Goal: Task Accomplishment & Management: Manage account settings

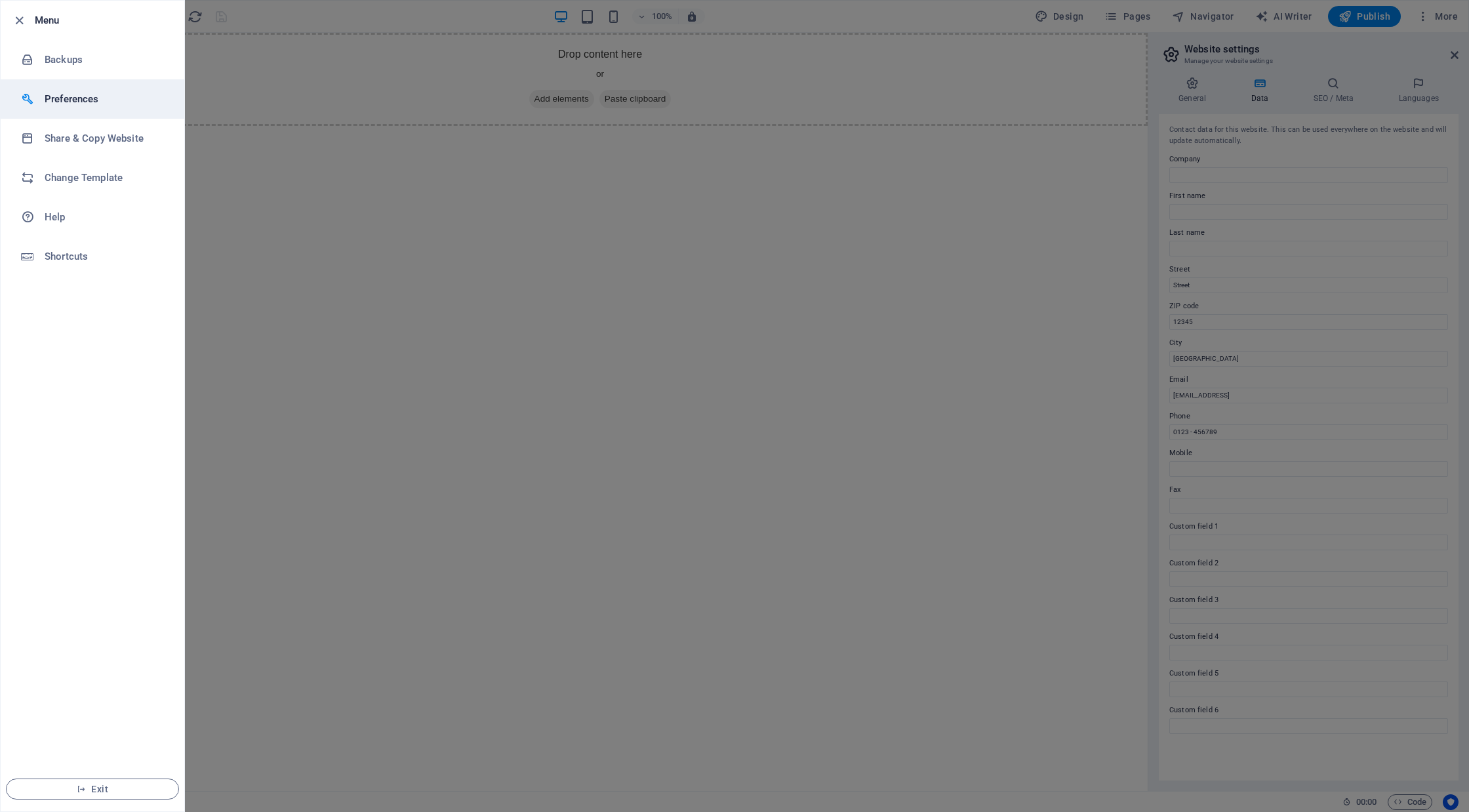
click at [101, 100] on h6 "Preferences" at bounding box center [105, 98] width 122 height 15
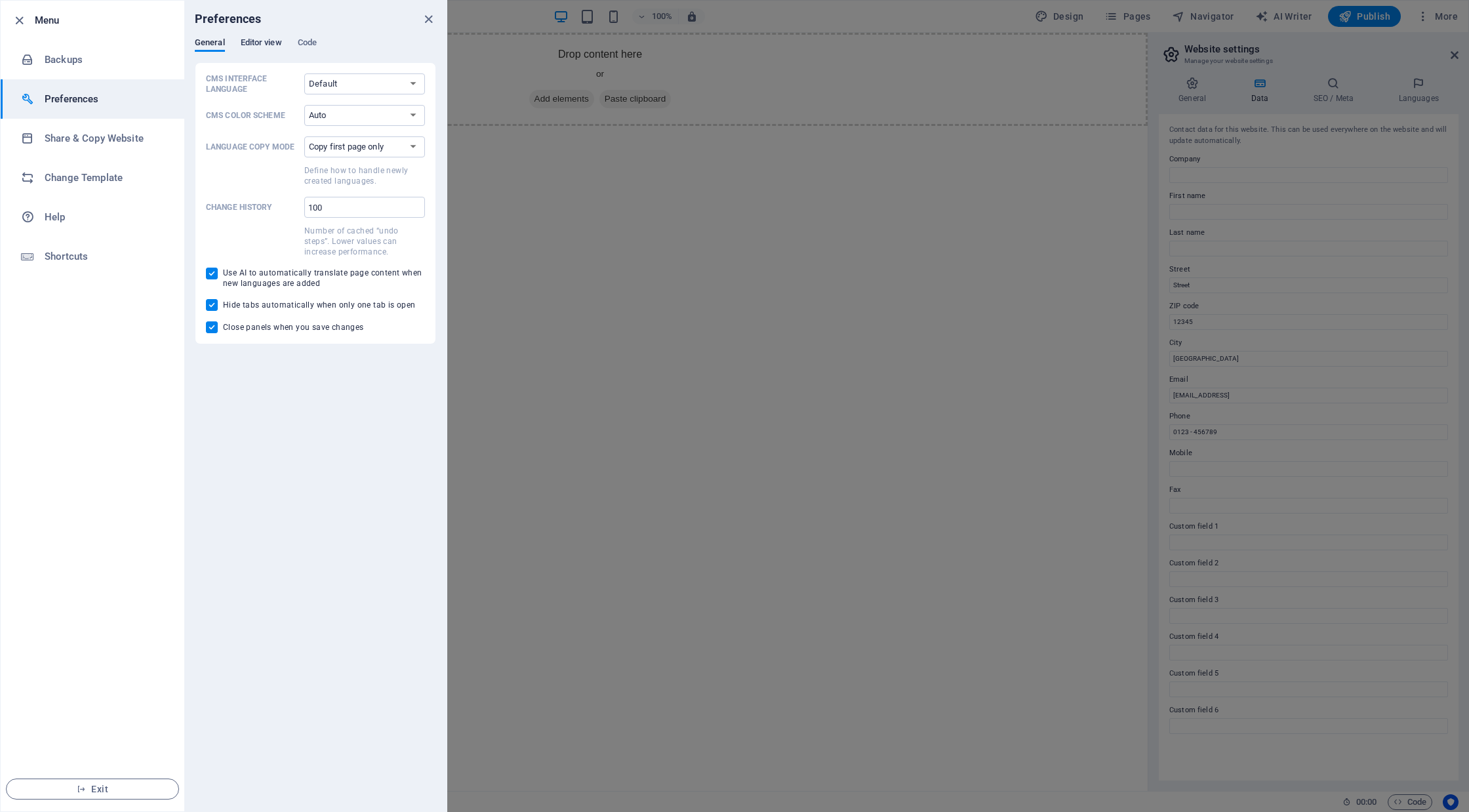
click at [260, 42] on span "Editor view" at bounding box center [261, 43] width 42 height 18
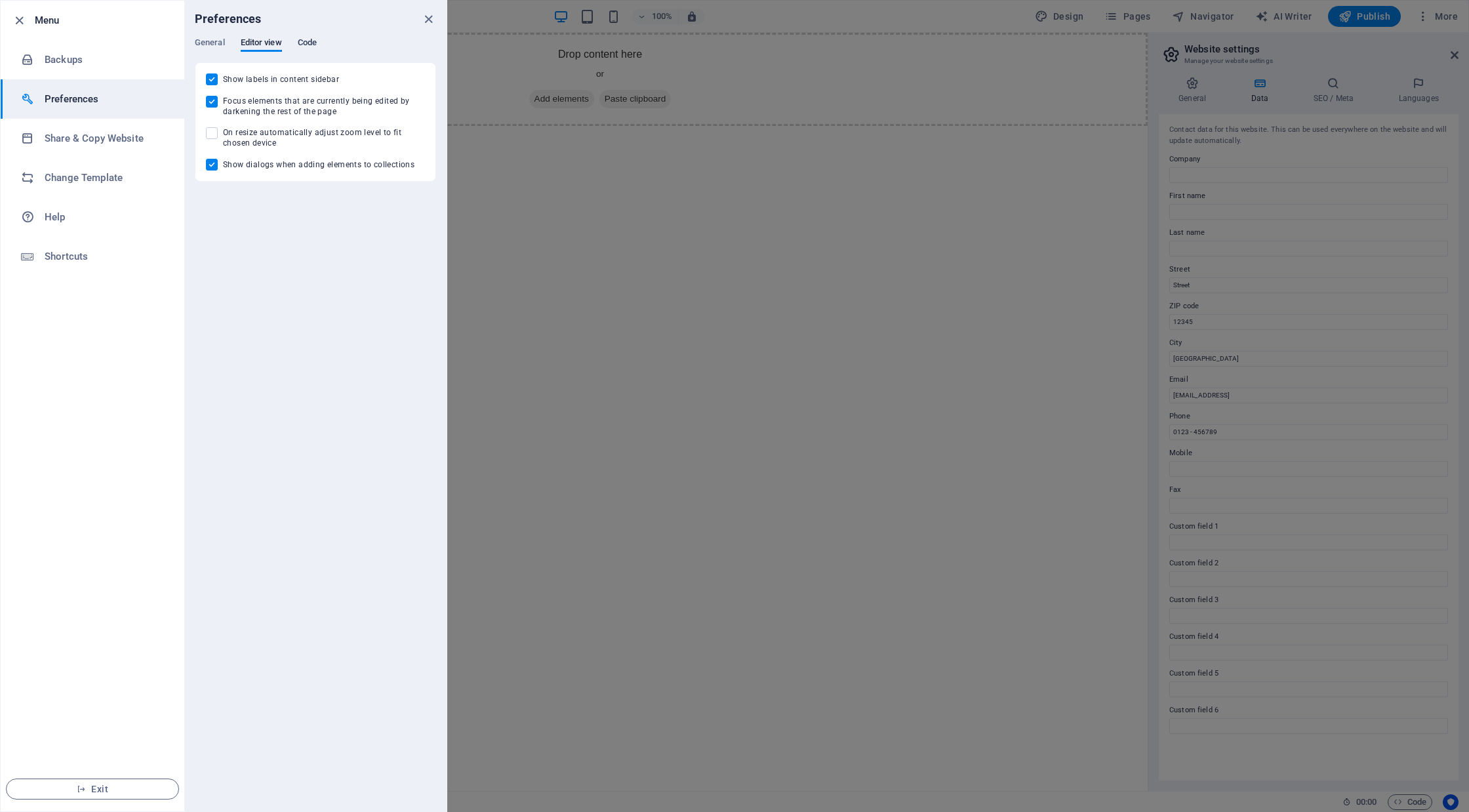
click at [312, 42] on span "Code" at bounding box center [307, 43] width 19 height 18
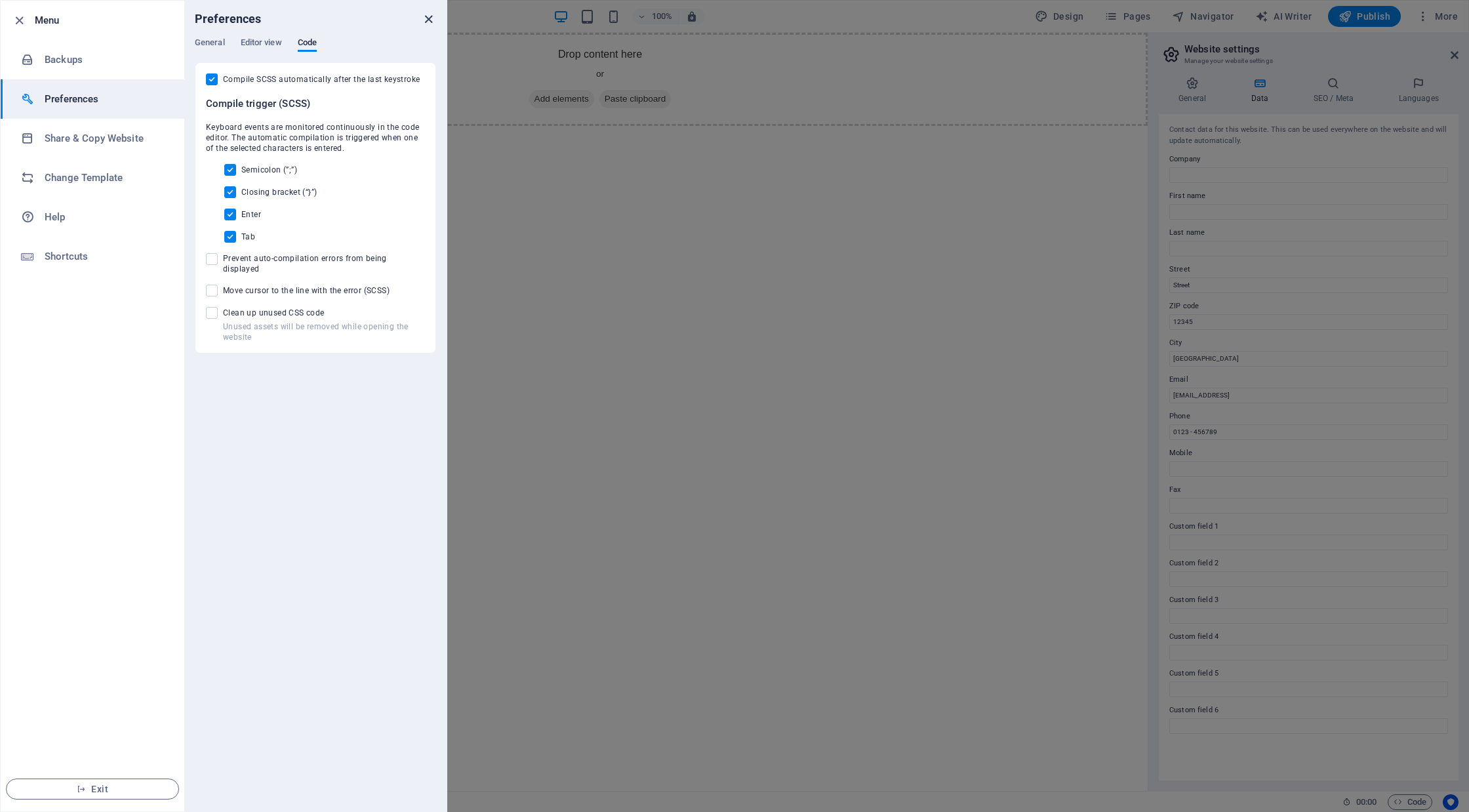
click at [423, 19] on icon "close" at bounding box center [429, 19] width 15 height 15
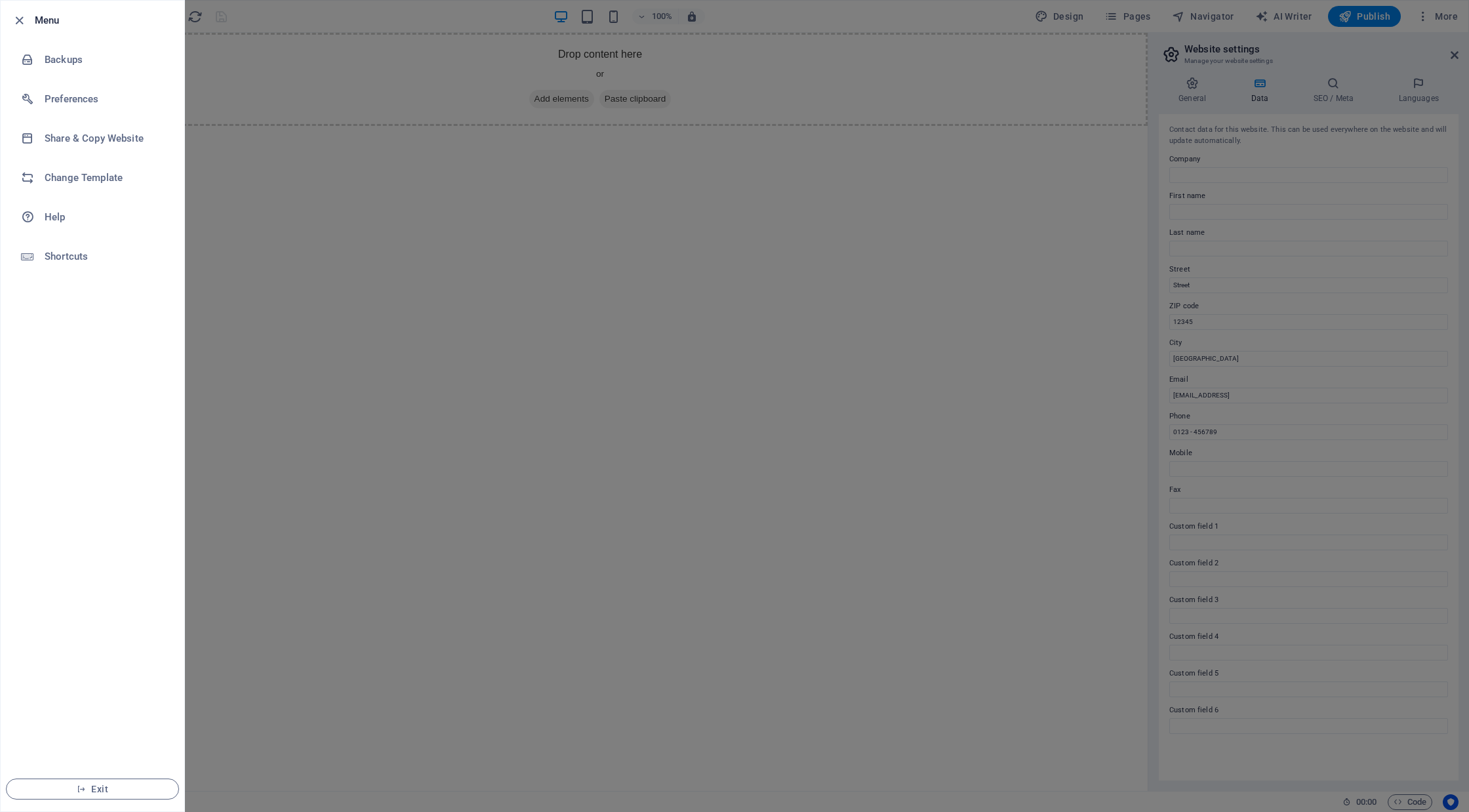
click at [827, 224] on div at bounding box center [734, 406] width 1469 height 812
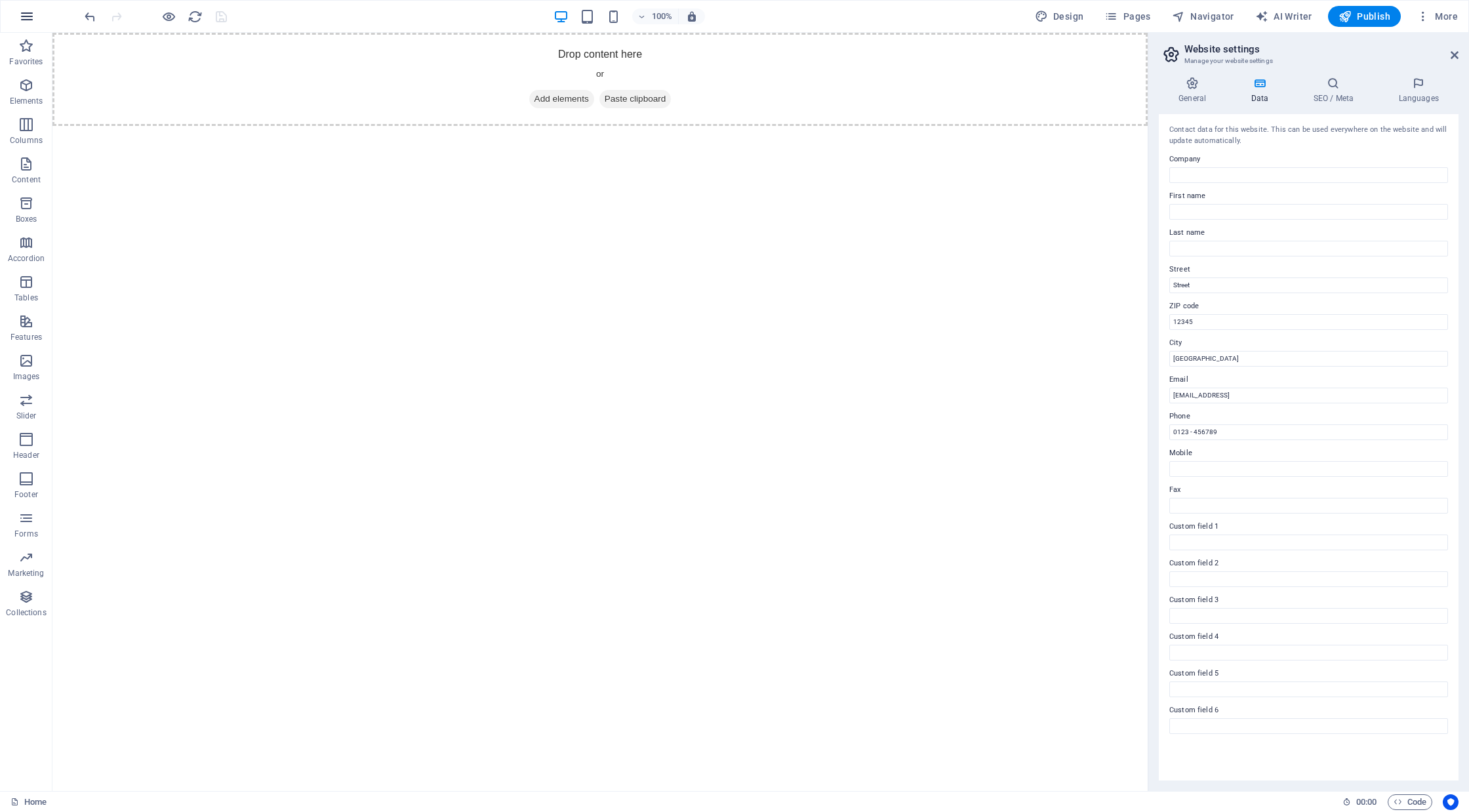
click at [32, 15] on icon "button" at bounding box center [27, 16] width 15 height 15
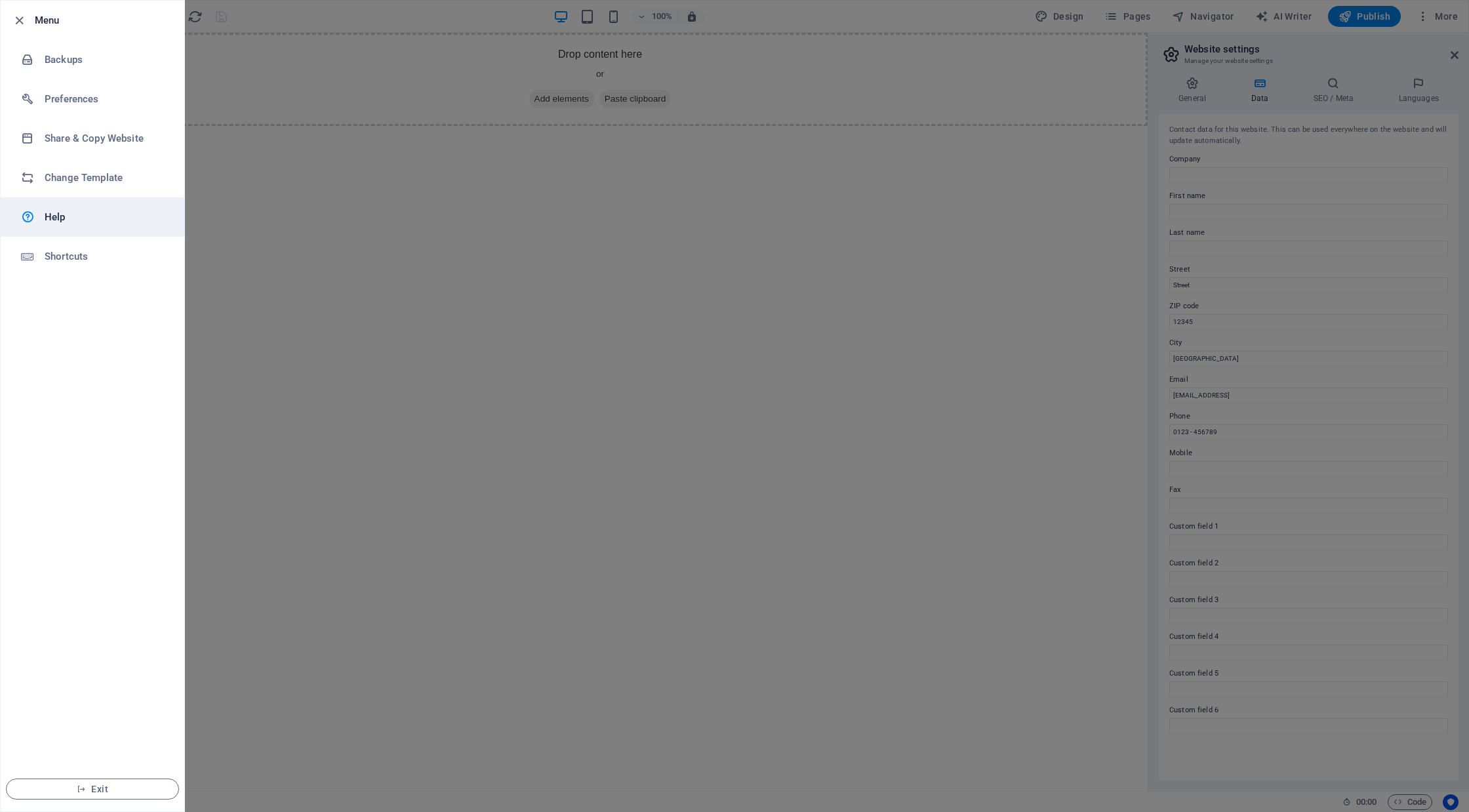
click at [41, 229] on link "Help" at bounding box center [93, 216] width 184 height 40
click at [850, 3] on div at bounding box center [734, 406] width 1469 height 812
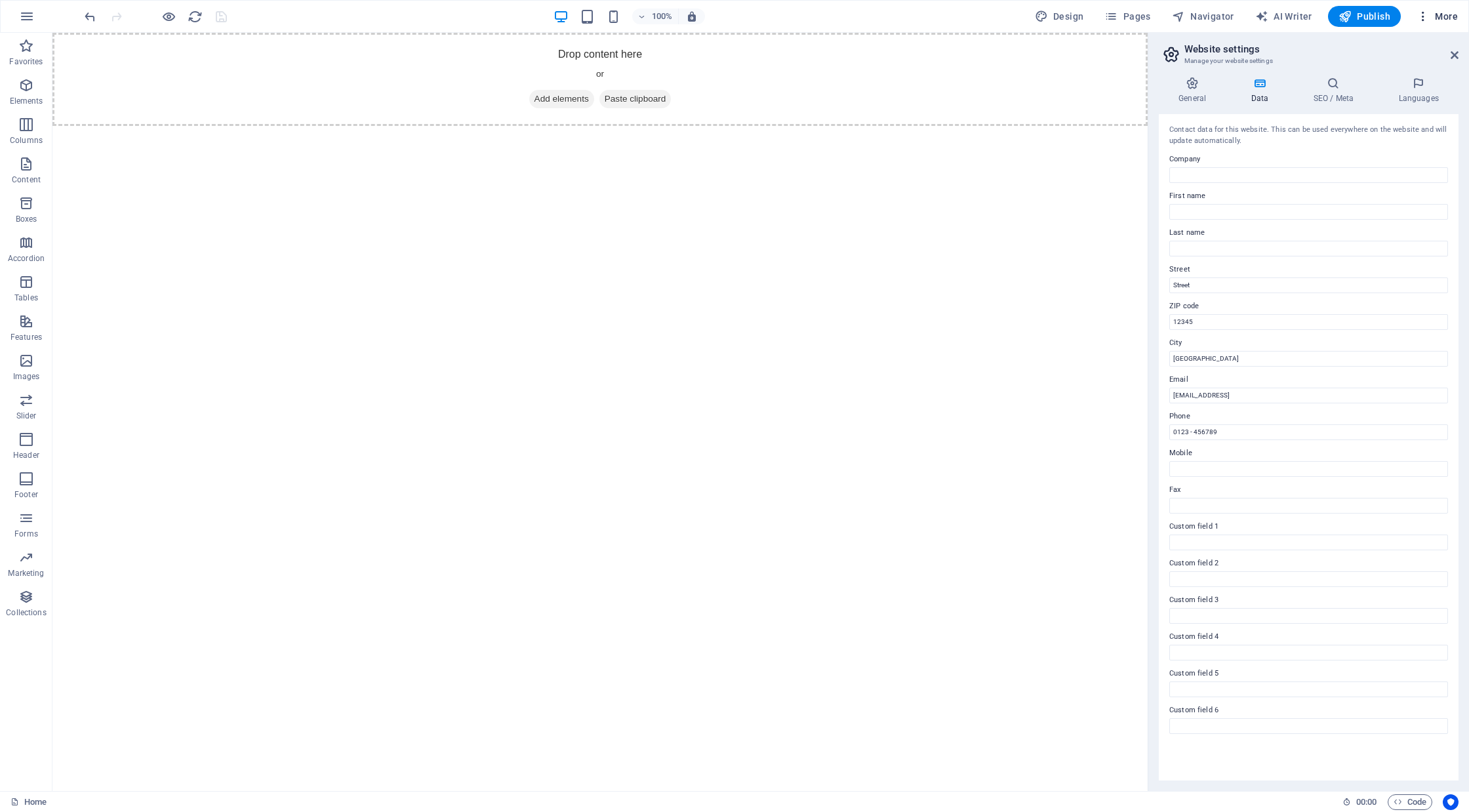
click at [1432, 25] on button "More" at bounding box center [1437, 16] width 52 height 21
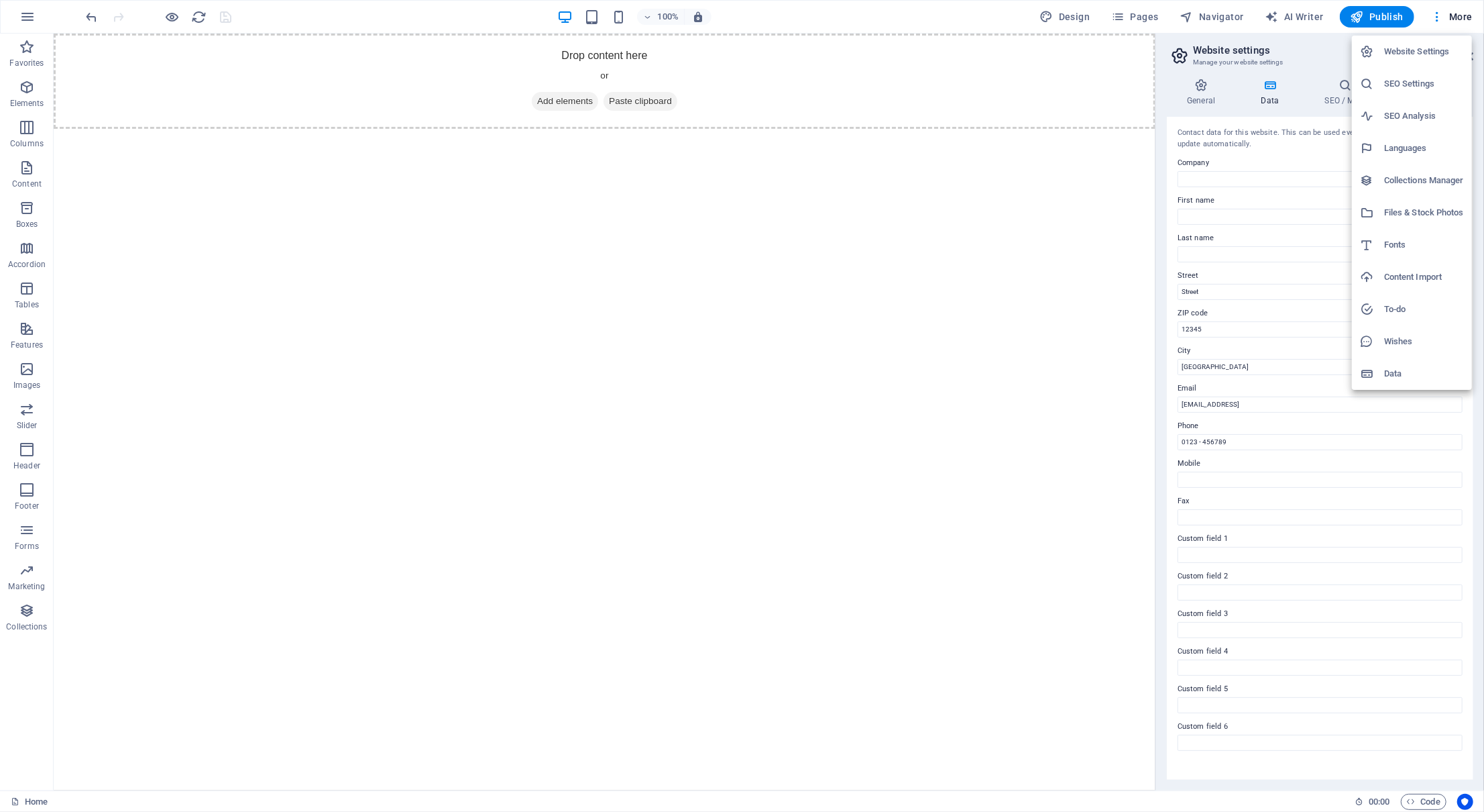
click at [786, 462] on div at bounding box center [742, 406] width 1484 height 812
